Goal: Transaction & Acquisition: Purchase product/service

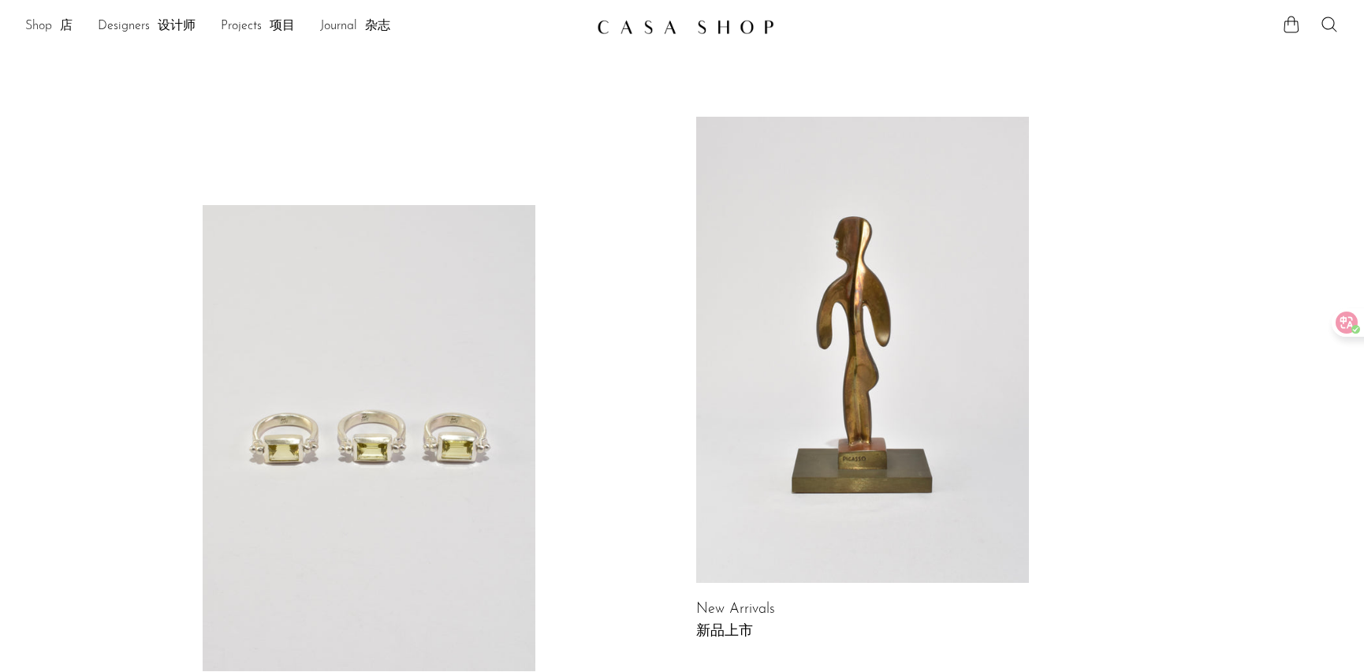
click at [33, 26] on link "Shop 店" at bounding box center [48, 27] width 47 height 20
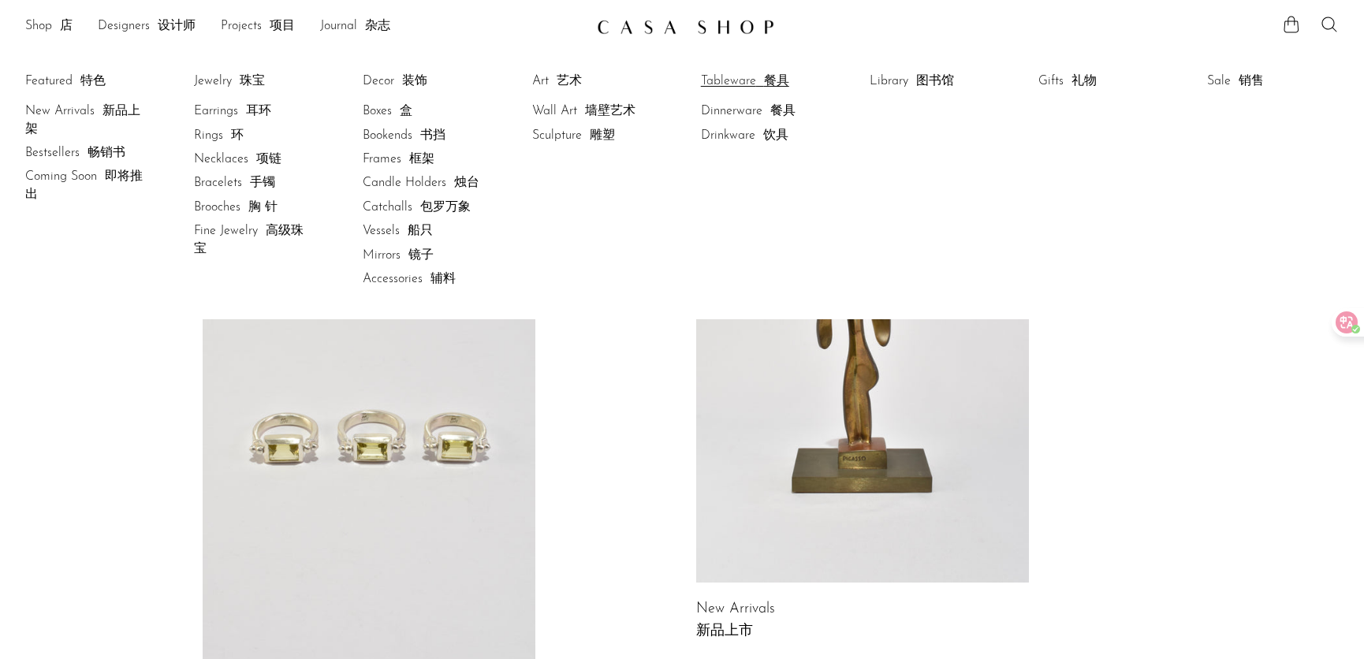
click at [736, 80] on link "Tableware 餐具" at bounding box center [760, 81] width 118 height 17
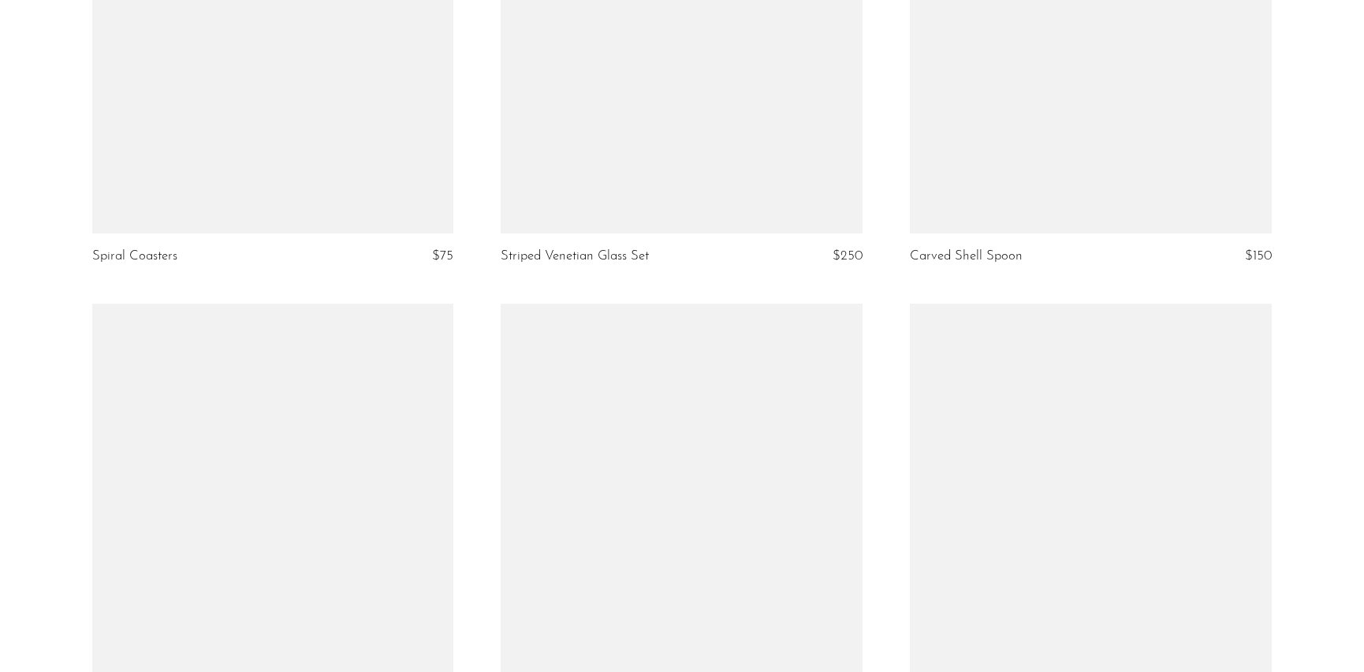
scroll to position [2364, 0]
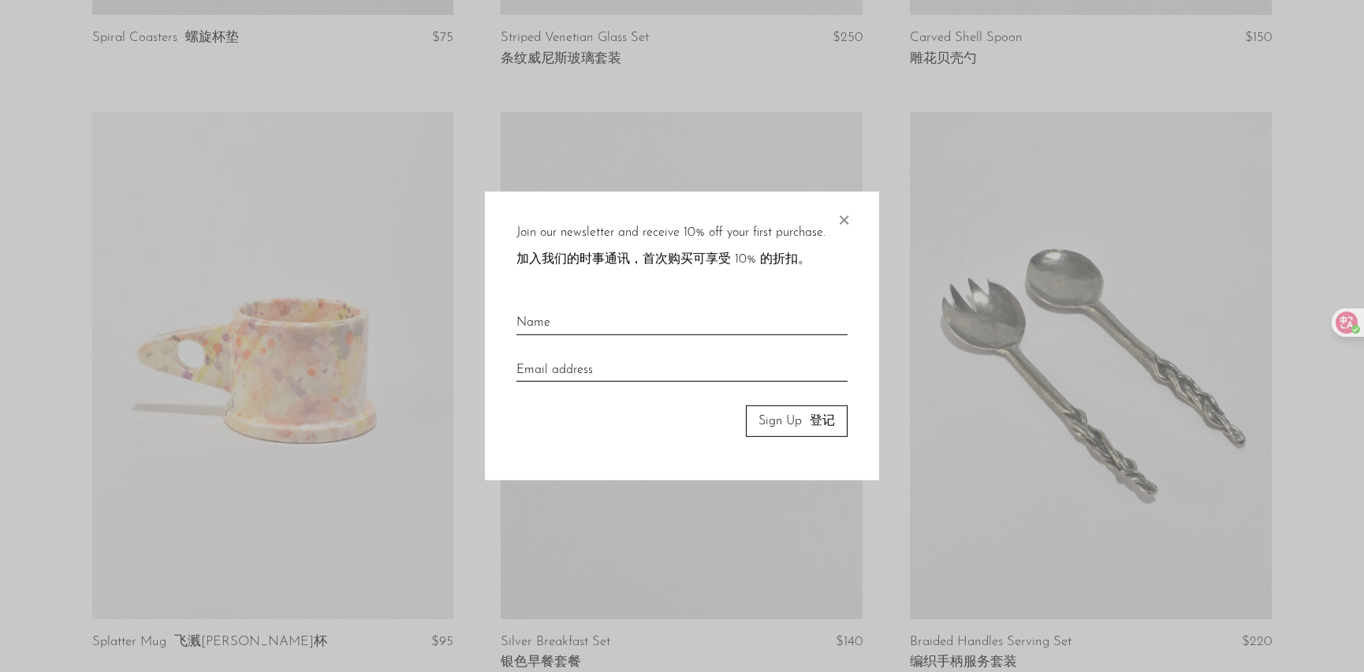
click at [844, 218] on span "×" at bounding box center [843, 217] width 16 height 50
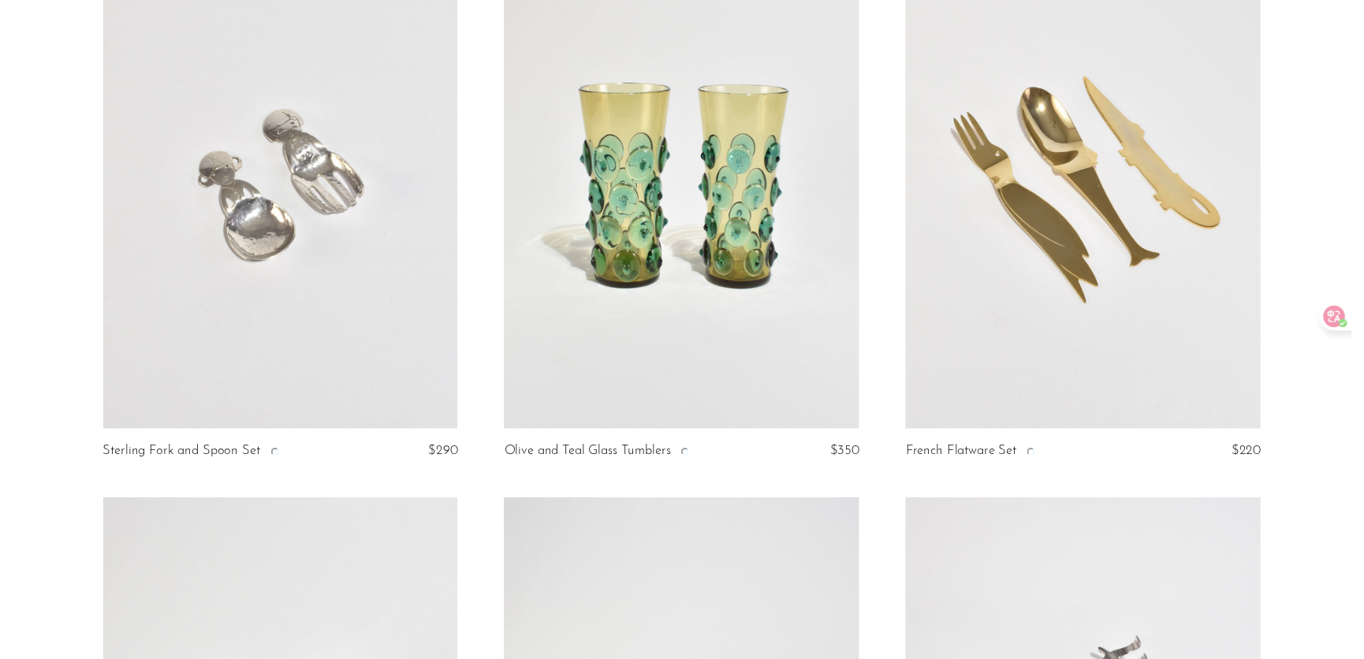
scroll to position [0, 0]
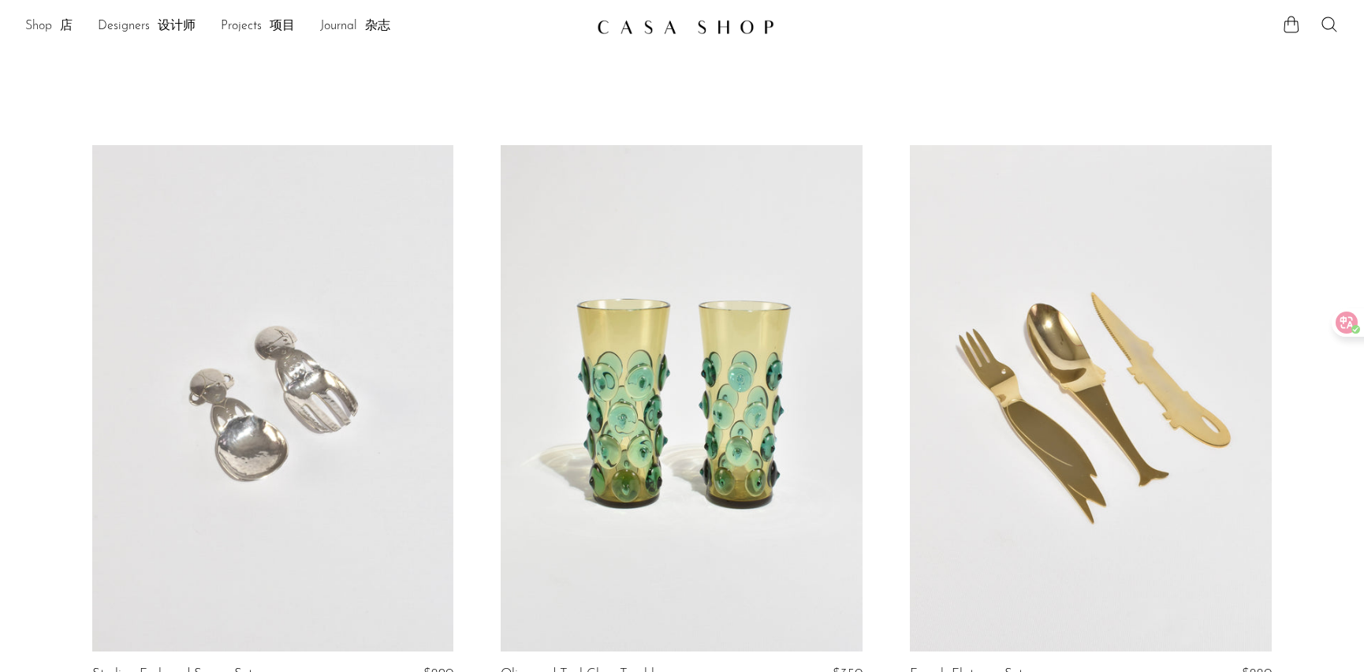
click at [50, 24] on link "Shop 店" at bounding box center [48, 27] width 47 height 20
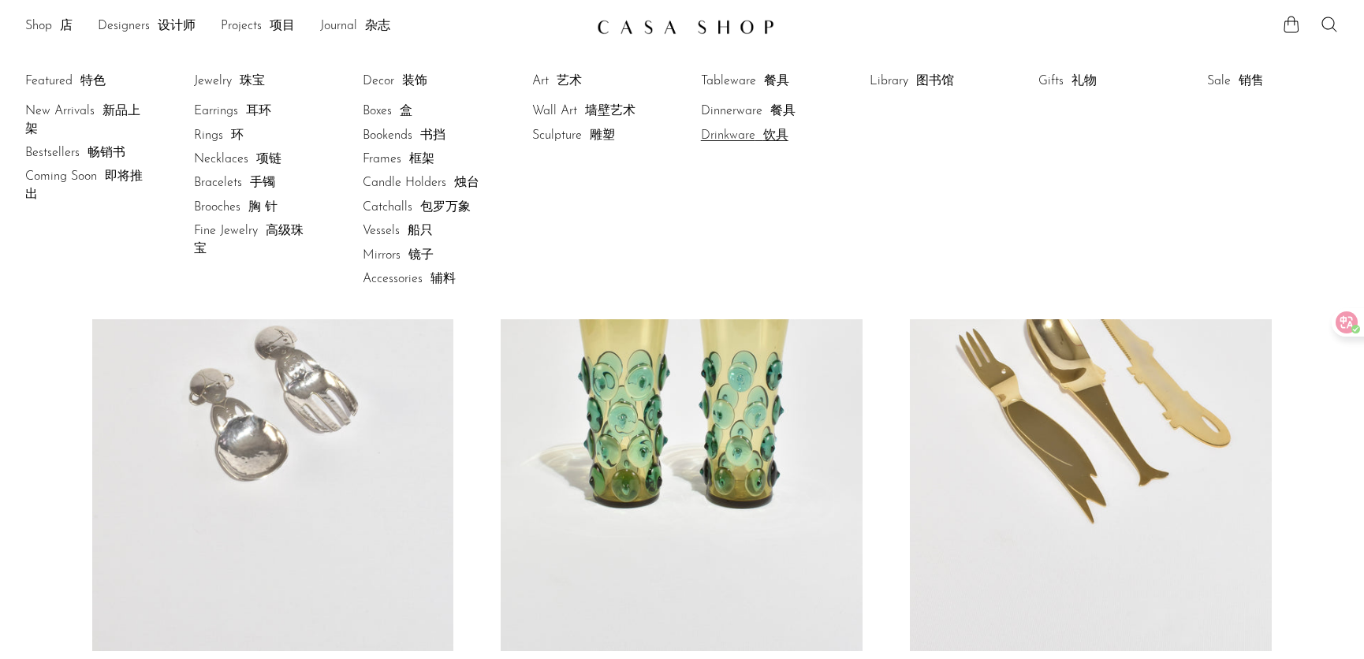
click at [739, 135] on link "Drinkware 饮具" at bounding box center [760, 135] width 118 height 17
